Goal: Communication & Community: Answer question/provide support

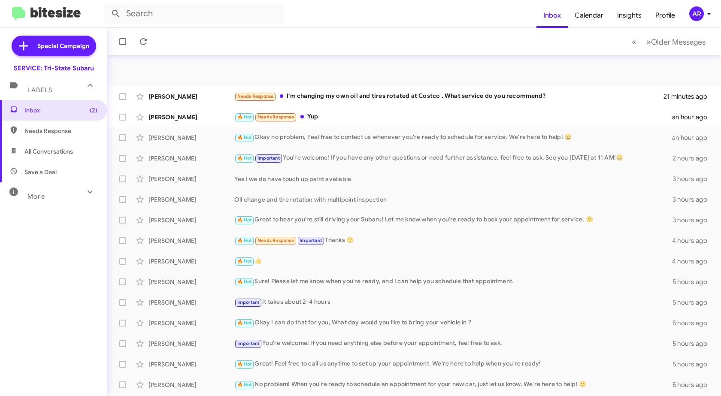
scroll to position [102, 0]
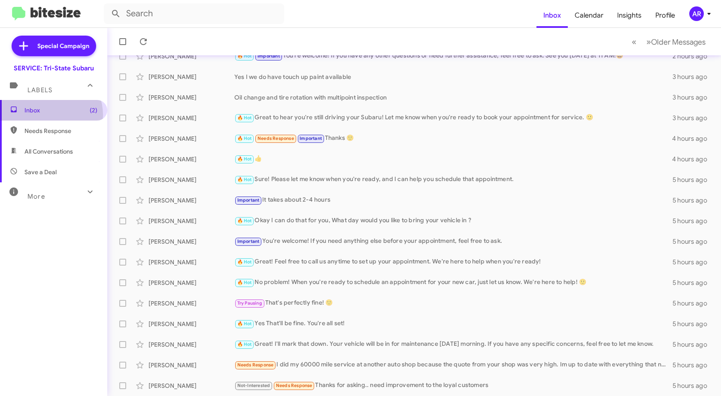
click at [46, 115] on span "Inbox (2)" at bounding box center [53, 110] width 107 height 21
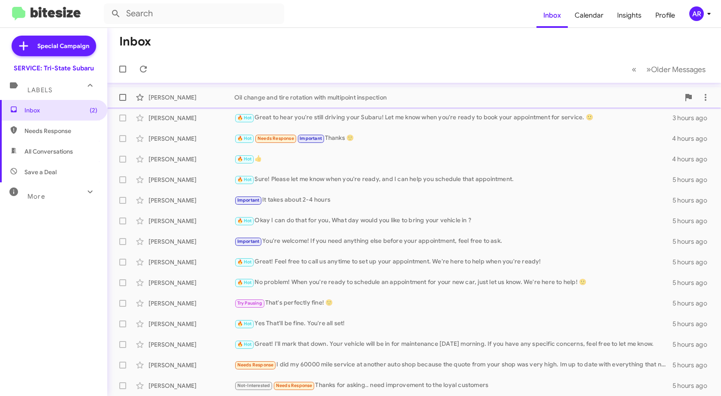
scroll to position [0, 0]
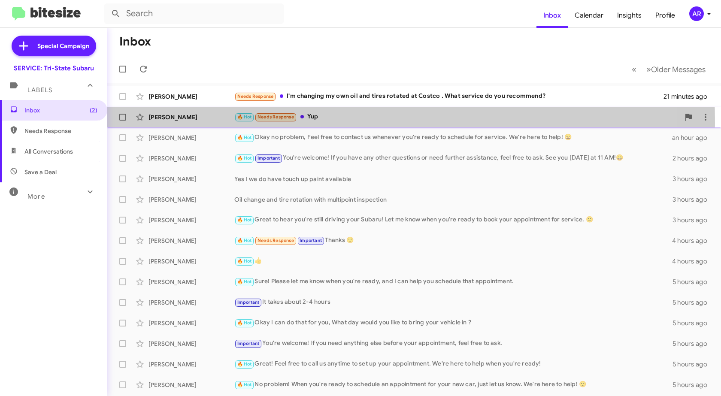
click at [205, 123] on div "[PERSON_NAME] 🔥 Hot Needs Response Yup an hour ago" at bounding box center [414, 117] width 600 height 17
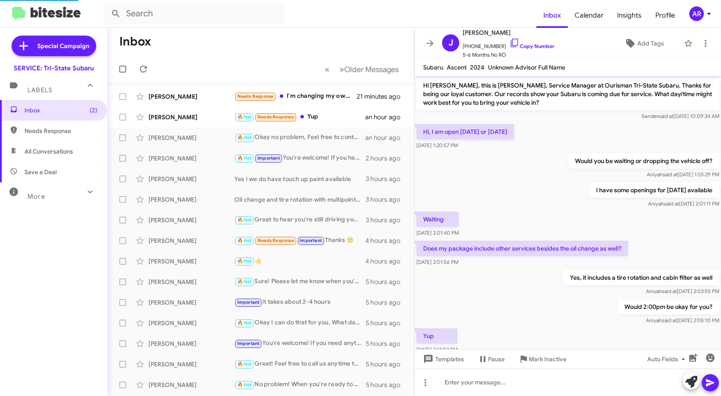
scroll to position [26, 0]
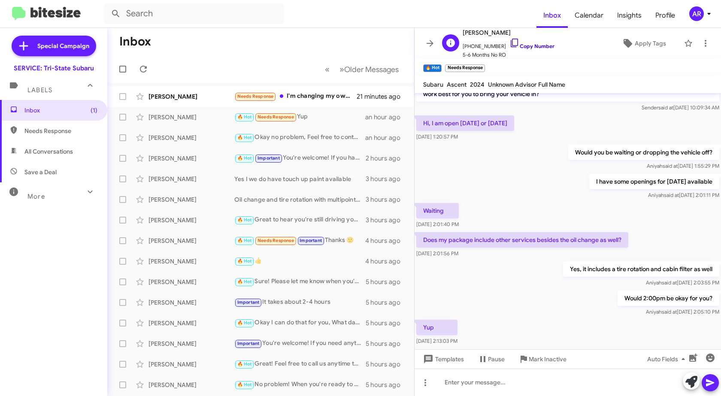
click at [509, 43] on icon at bounding box center [514, 43] width 10 height 10
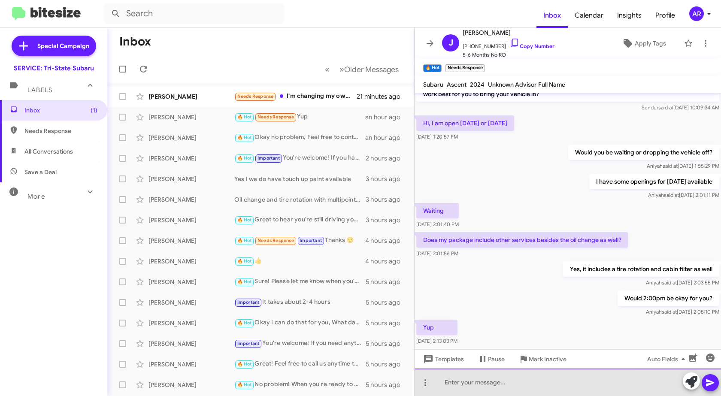
click at [514, 377] on div at bounding box center [567, 381] width 306 height 27
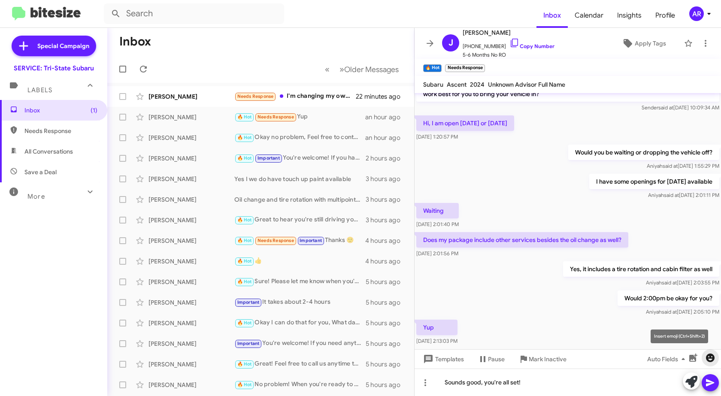
click at [706, 354] on icon "button" at bounding box center [710, 358] width 10 height 10
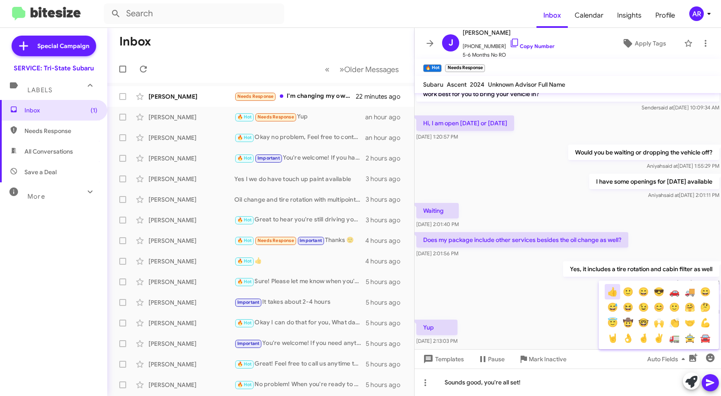
click at [615, 295] on button "👍" at bounding box center [611, 291] width 15 height 15
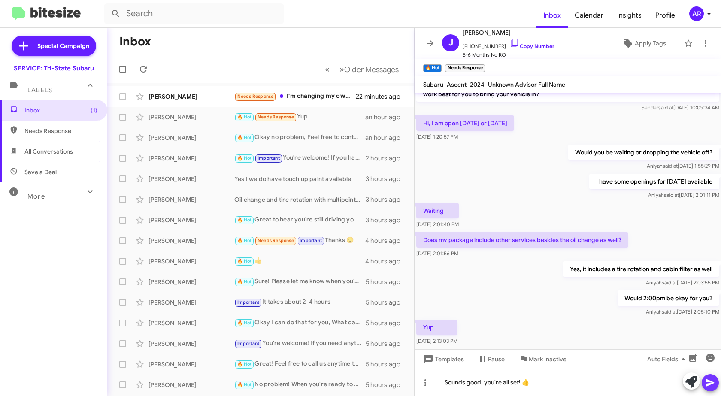
click at [716, 384] on button at bounding box center [709, 382] width 17 height 17
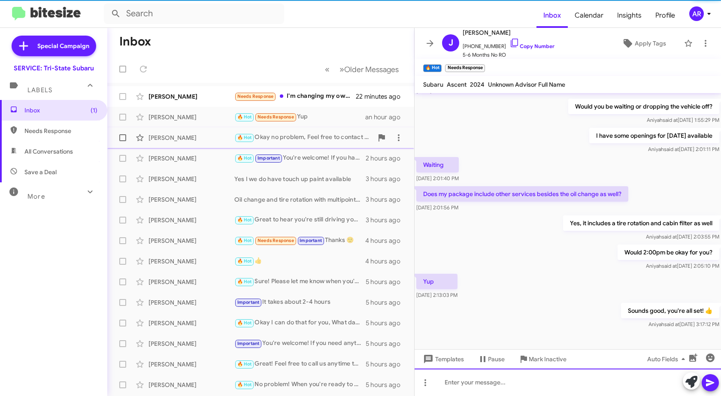
scroll to position [74, 0]
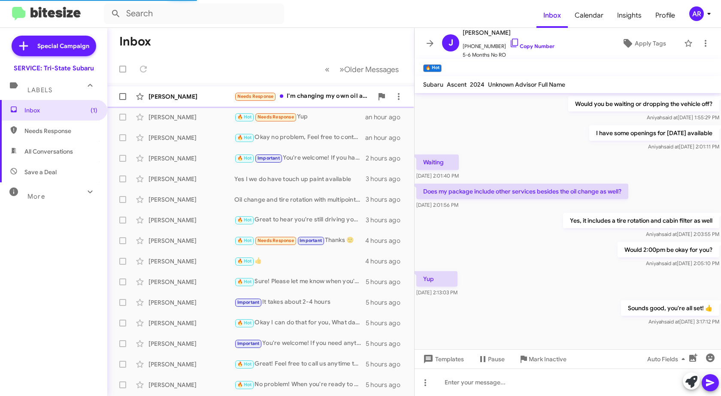
click at [191, 96] on div "[PERSON_NAME]" at bounding box center [191, 96] width 86 height 9
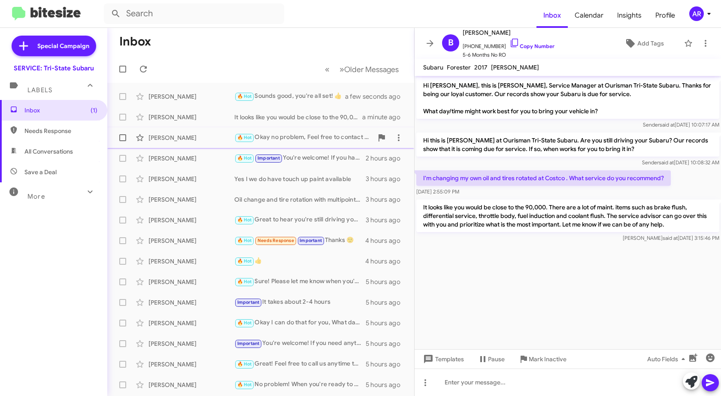
click at [166, 139] on div "[PERSON_NAME]" at bounding box center [191, 137] width 86 height 9
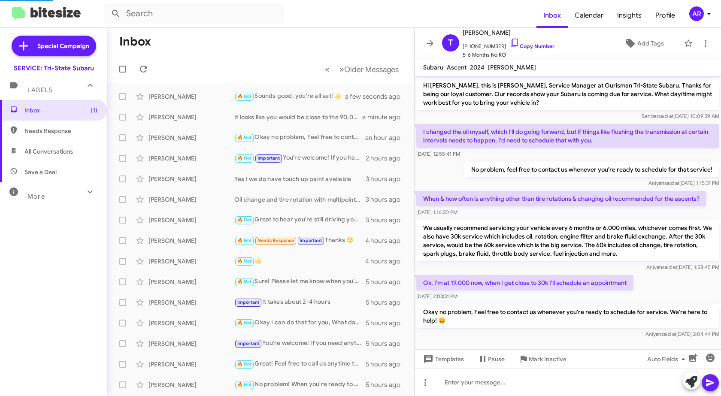
scroll to position [6, 0]
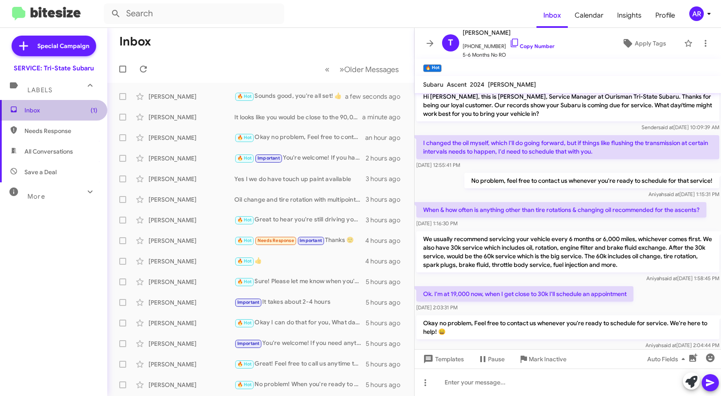
click at [54, 111] on span "Inbox (1)" at bounding box center [60, 110] width 73 height 9
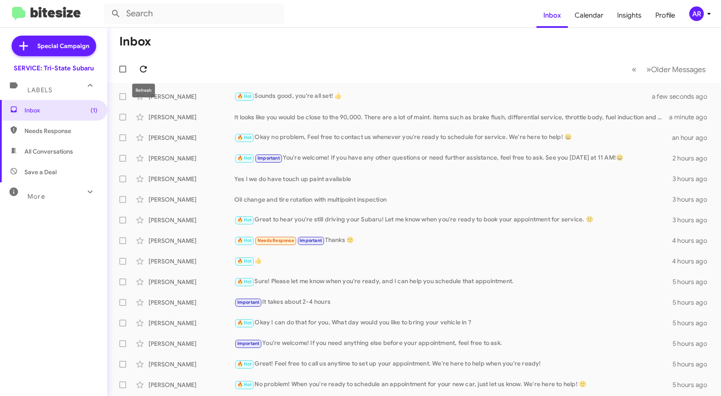
click at [145, 69] on icon at bounding box center [143, 69] width 10 height 10
click at [70, 113] on span "Inbox (1)" at bounding box center [60, 110] width 73 height 9
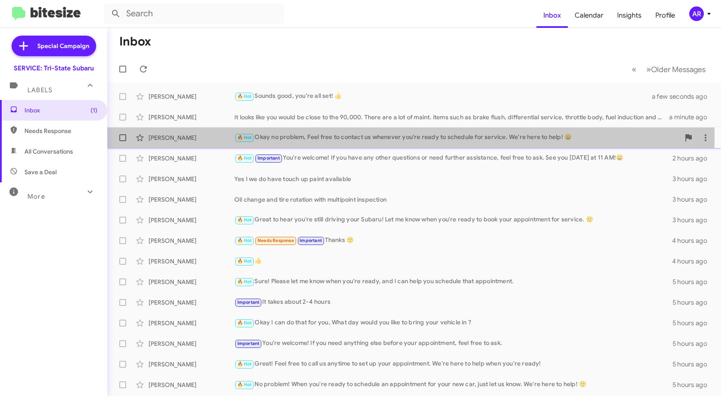
click at [160, 137] on div "[PERSON_NAME]" at bounding box center [191, 137] width 86 height 9
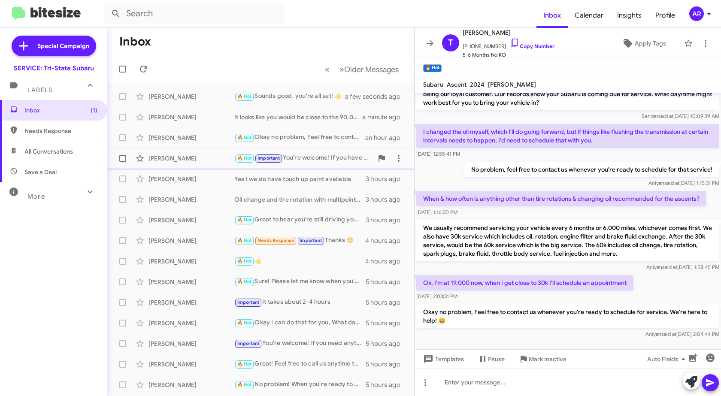
scroll to position [23, 0]
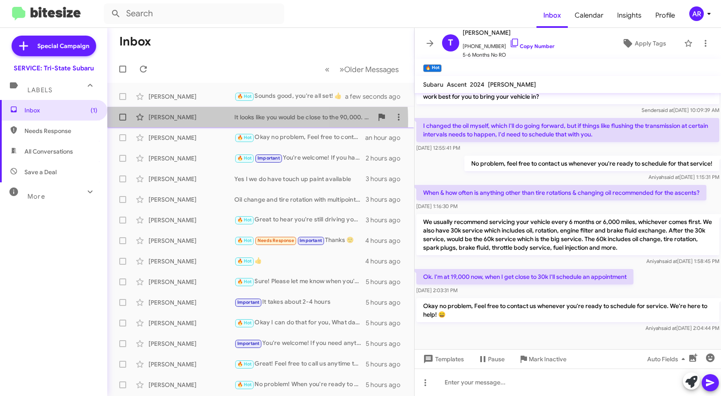
click at [205, 121] on div "[PERSON_NAME]" at bounding box center [191, 117] width 86 height 9
